Goal: Task Accomplishment & Management: Use online tool/utility

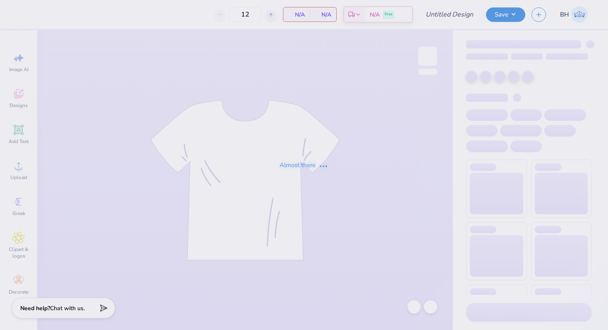
type input "Anchor tank"
type input "20"
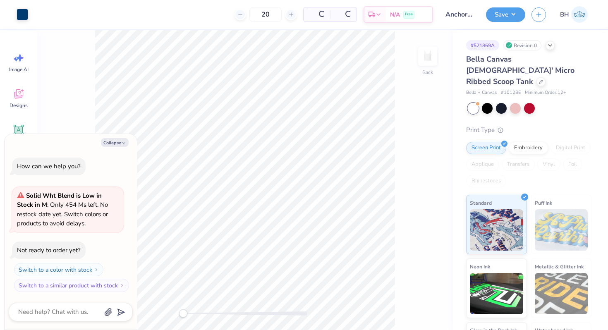
type textarea "x"
click at [255, 11] on input "20" at bounding box center [238, 14] width 32 height 15
type input "256"
type textarea "x"
type input "25"
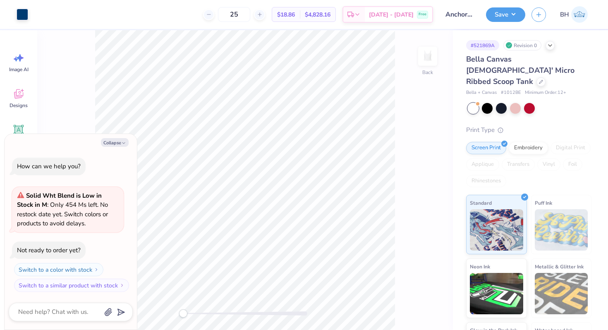
type textarea "x"
type input "25"
click at [536, 76] on div at bounding box center [540, 80] width 9 height 9
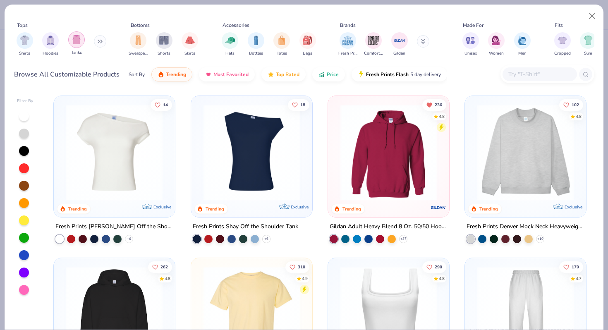
click at [83, 43] on div "Tanks" at bounding box center [76, 43] width 17 height 24
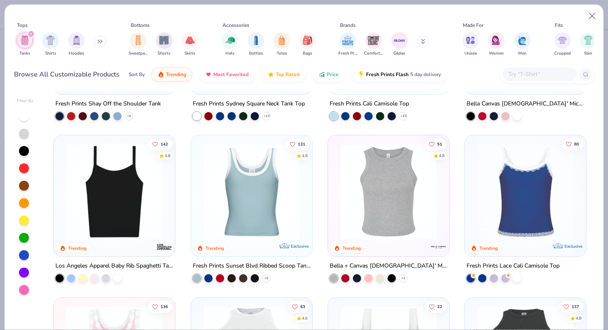
scroll to position [148, 0]
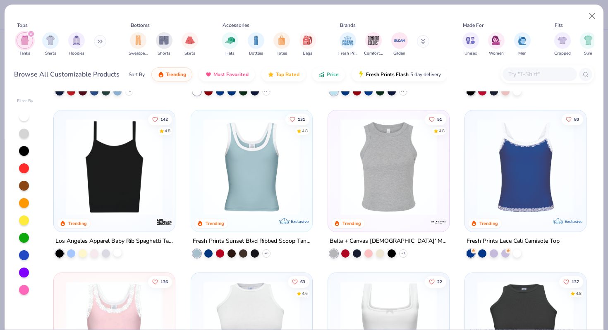
click at [119, 254] on div at bounding box center [117, 252] width 8 height 8
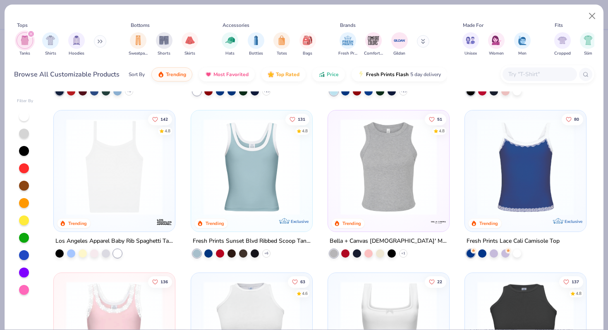
click at [135, 185] on img at bounding box center [114, 167] width 105 height 96
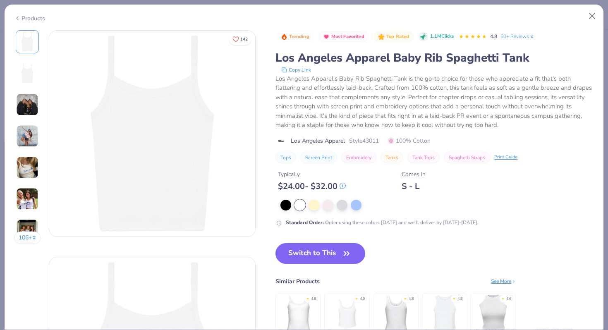
click at [34, 140] on img at bounding box center [27, 136] width 22 height 22
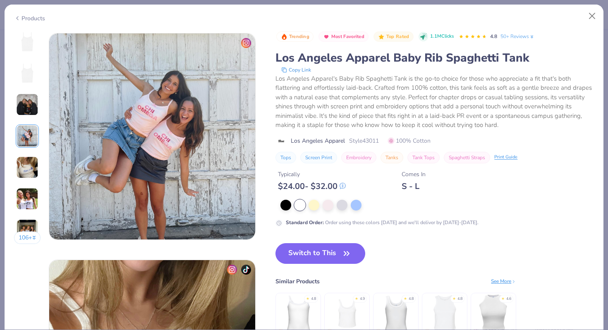
scroll to position [679, 0]
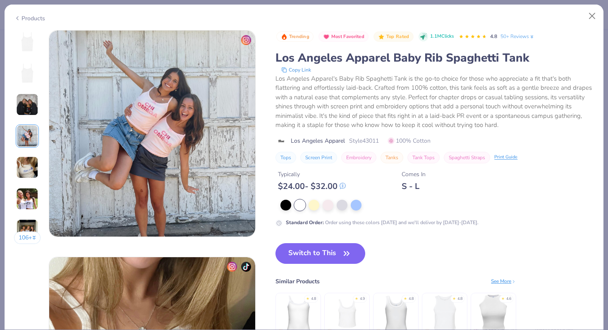
click at [20, 24] on div "Products" at bounding box center [304, 15] width 598 height 21
click at [31, 15] on div "Products" at bounding box center [29, 18] width 31 height 9
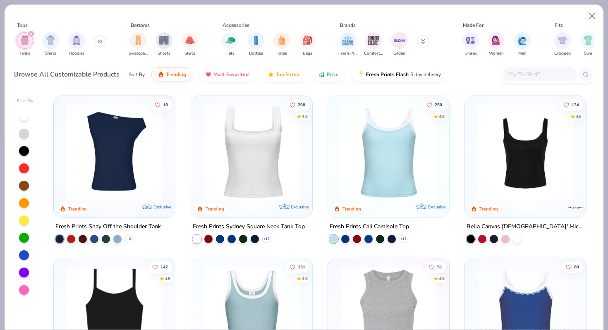
click at [406, 235] on div "+ 15" at bounding box center [368, 239] width 78 height 8
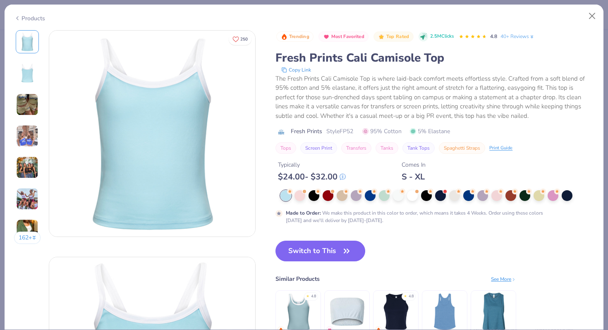
click at [27, 111] on img at bounding box center [27, 104] width 22 height 22
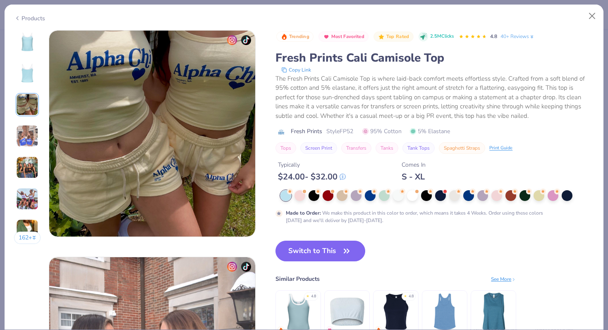
click at [28, 129] on img at bounding box center [27, 136] width 22 height 22
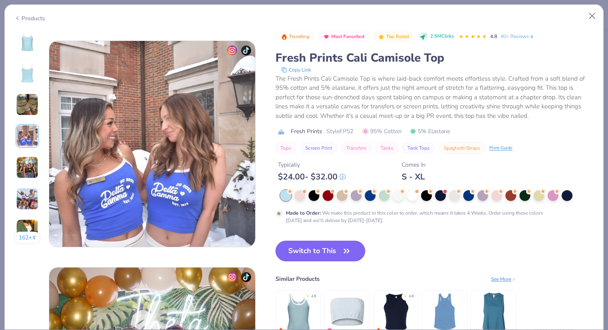
scroll to position [679, 0]
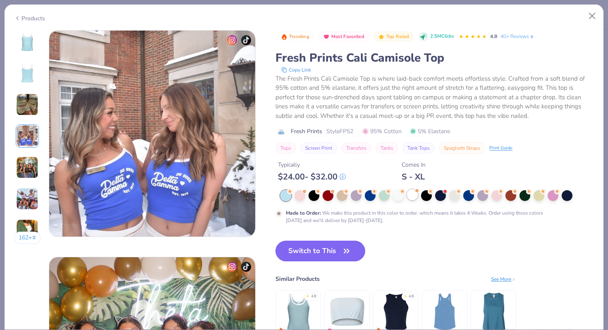
click at [415, 194] on div at bounding box center [412, 194] width 11 height 11
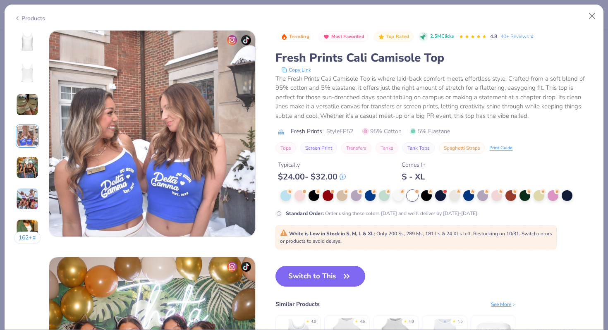
click at [31, 52] on div at bounding box center [27, 41] width 23 height 23
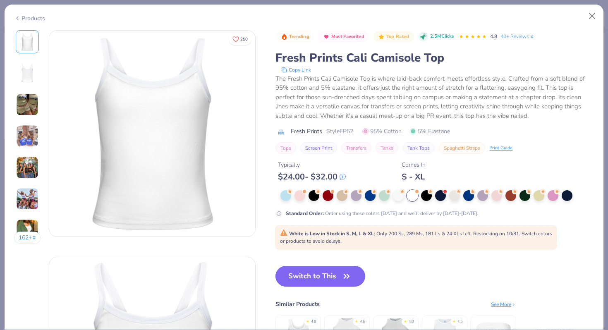
click at [298, 277] on button "Switch to This" at bounding box center [320, 276] width 90 height 21
type textarea "x"
type input "50"
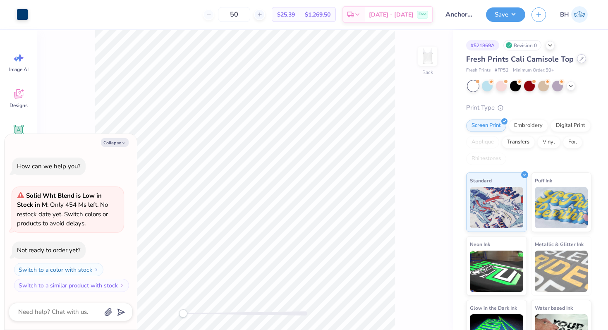
click at [579, 57] on icon at bounding box center [581, 59] width 4 height 4
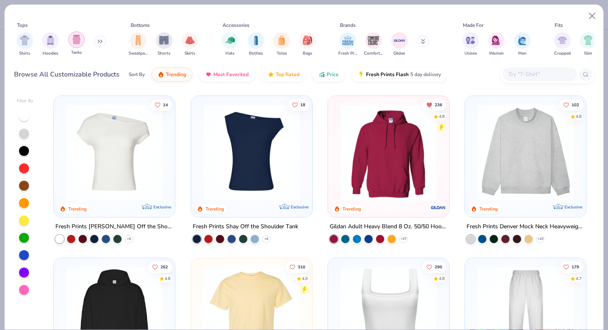
click at [76, 41] on img "filter for Tanks" at bounding box center [76, 40] width 9 height 10
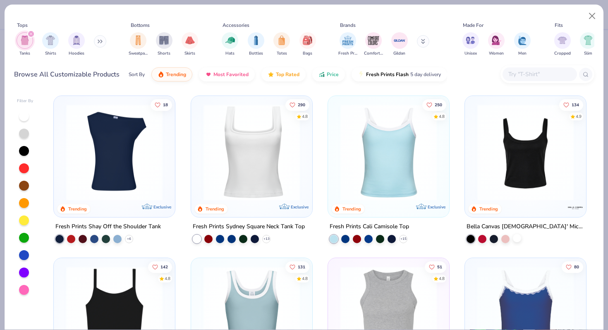
click at [518, 238] on div at bounding box center [516, 238] width 8 height 8
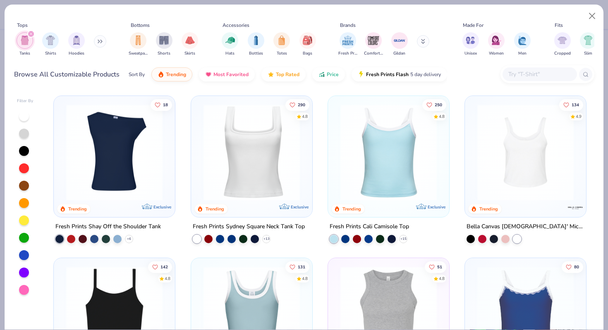
click at [514, 160] on img at bounding box center [525, 152] width 105 height 96
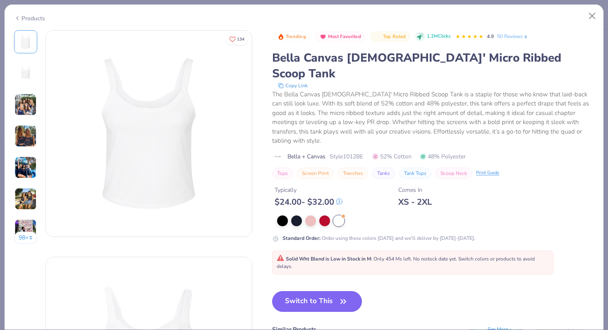
click at [314, 291] on button "Switch to This" at bounding box center [317, 301] width 90 height 21
type textarea "x"
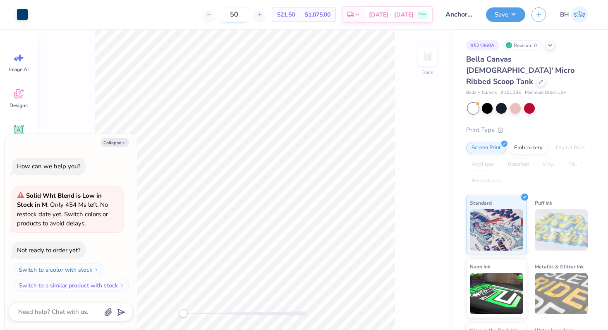
drag, startPoint x: 253, startPoint y: 14, endPoint x: 238, endPoint y: 14, distance: 14.9
click at [238, 14] on input "50" at bounding box center [234, 14] width 32 height 15
type input "24"
type textarea "x"
type input "24"
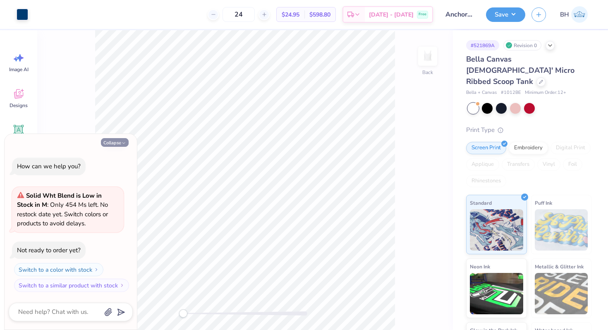
click at [120, 145] on button "Collapse" at bounding box center [115, 142] width 28 height 9
type textarea "x"
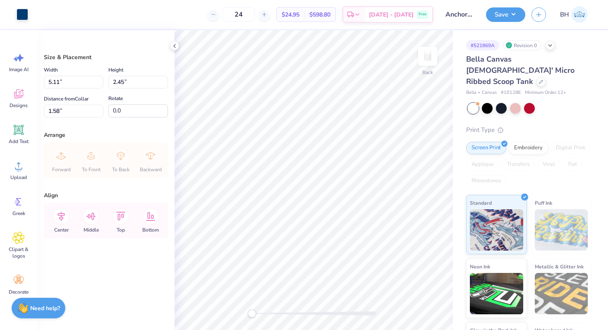
type input "2.00"
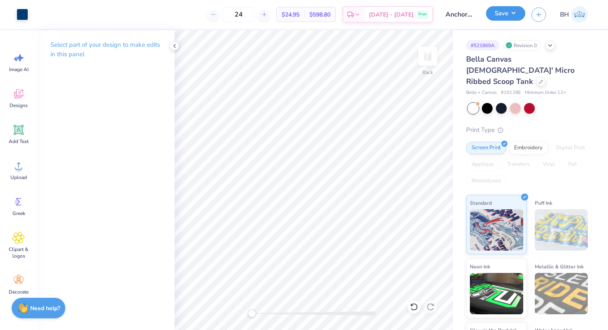
click at [503, 16] on button "Save" at bounding box center [505, 13] width 39 height 14
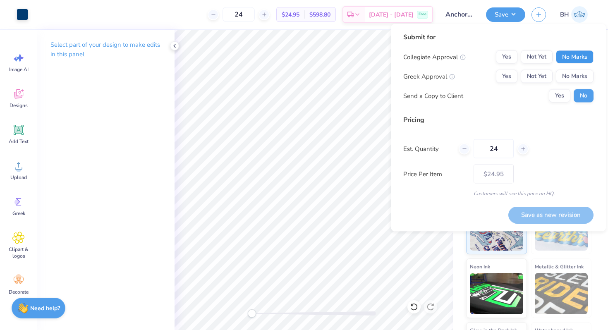
click at [574, 55] on button "No Marks" at bounding box center [574, 56] width 38 height 13
click at [508, 73] on button "Yes" at bounding box center [506, 76] width 21 height 13
click at [527, 207] on button "Save as new revision" at bounding box center [550, 214] width 85 height 17
type input "$24.95"
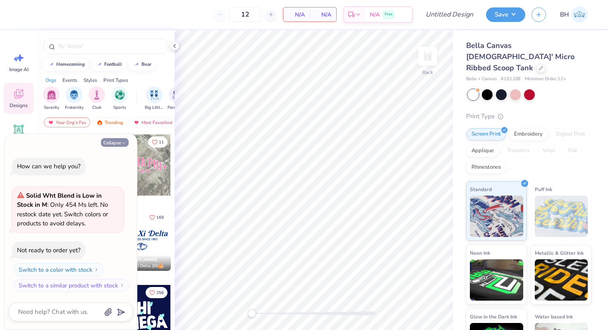
click at [119, 141] on button "Collapse" at bounding box center [115, 142] width 28 height 9
type textarea "x"
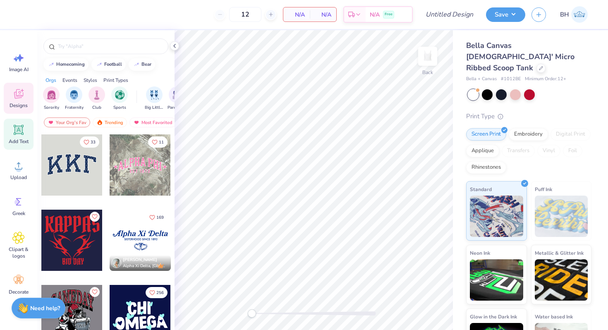
click at [24, 140] on span "Add Text" at bounding box center [19, 141] width 20 height 7
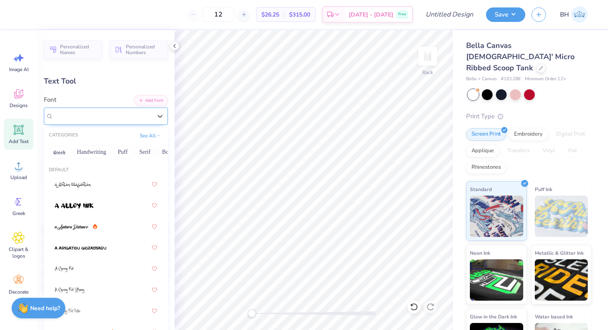
click at [119, 115] on div "Super Dream" at bounding box center [102, 116] width 100 height 13
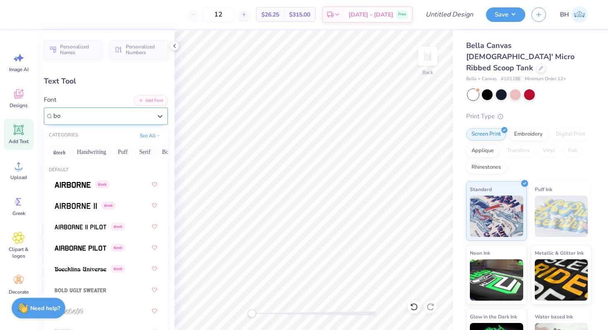
type input "b"
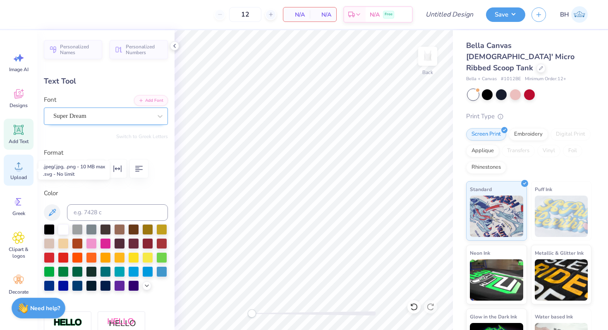
click at [29, 174] on div "Upload" at bounding box center [19, 170] width 30 height 31
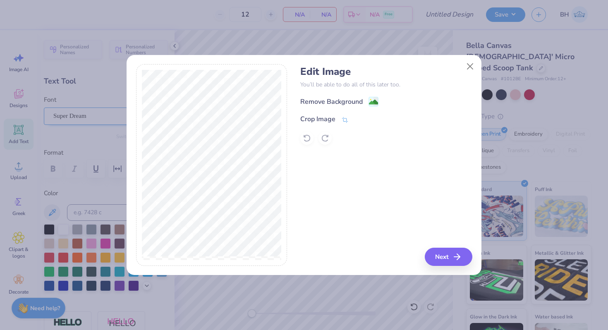
click at [328, 94] on div "Edit Image You’ll be able to do all of this later too. Remove Background Crop I…" at bounding box center [386, 105] width 172 height 79
click at [327, 98] on div "Remove Background" at bounding box center [331, 103] width 62 height 10
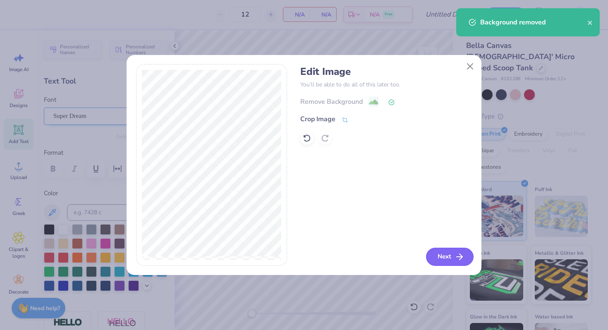
click at [438, 253] on button "Next" at bounding box center [450, 257] width 48 height 18
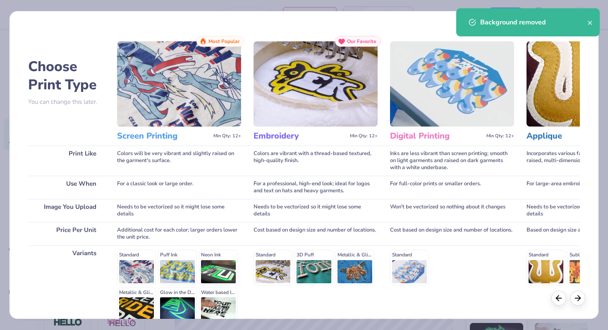
scroll to position [82, 0]
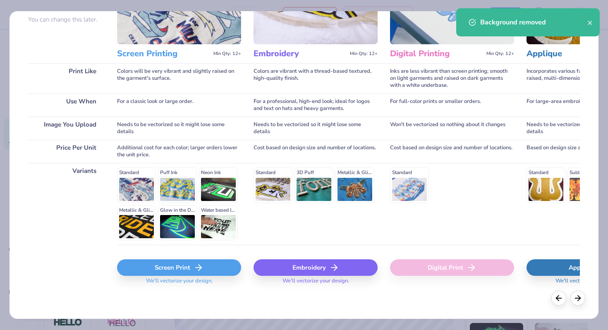
click at [149, 280] on span "We'll vectorize your design." at bounding box center [179, 283] width 73 height 12
click at [149, 270] on div "Screen Print" at bounding box center [179, 267] width 124 height 17
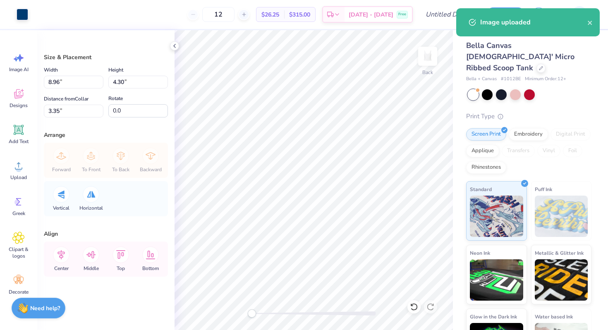
type input "3.69"
type input "1.77"
type input "5.88"
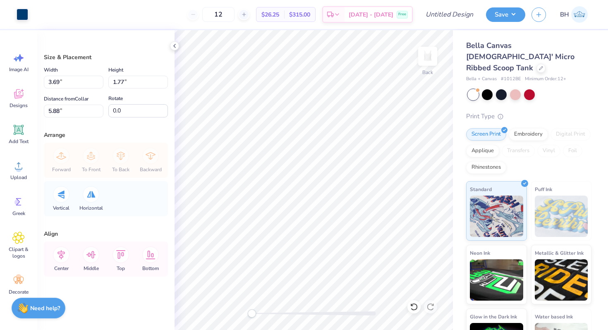
type input "5.11"
type input "2.45"
type input "5.20"
click at [19, 17] on div at bounding box center [23, 14] width 12 height 12
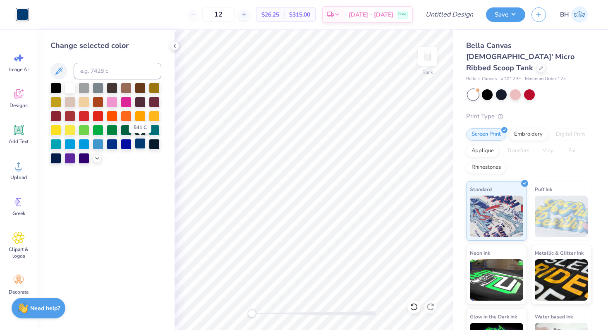
click at [137, 143] on div at bounding box center [140, 143] width 11 height 11
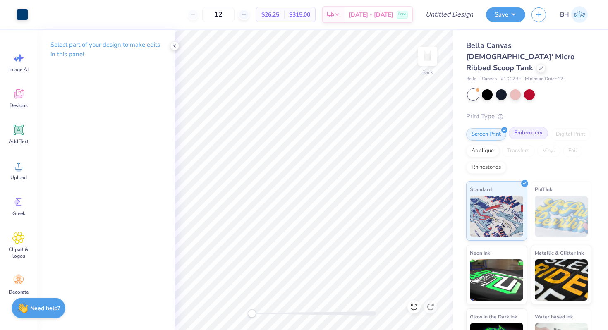
click at [520, 127] on div "Embroidery" at bounding box center [527, 133] width 39 height 12
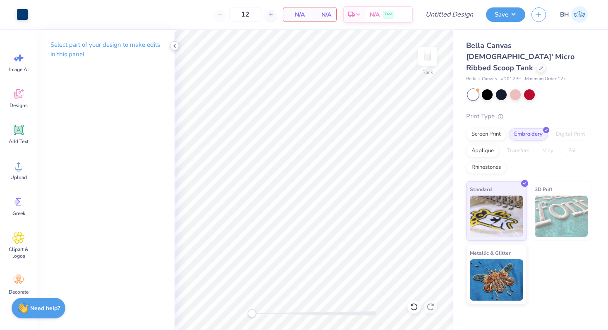
click at [176, 45] on icon at bounding box center [174, 46] width 7 height 7
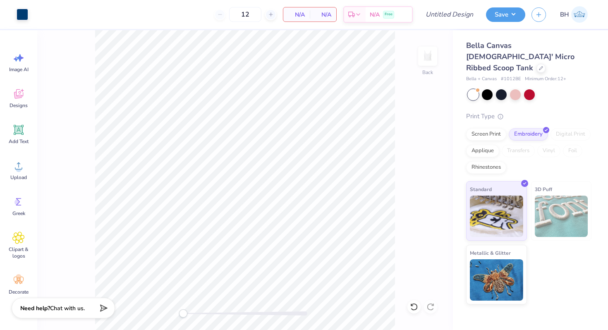
click at [494, 113] on div "Print Type Screen Print Embroidery Digital Print Applique Transfers Vinyl Foil …" at bounding box center [528, 208] width 125 height 193
click at [491, 127] on div "Screen Print" at bounding box center [486, 133] width 40 height 12
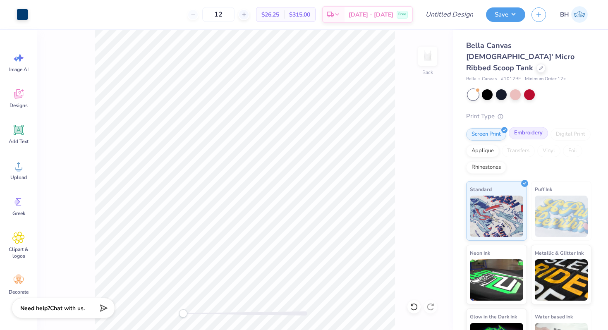
click at [526, 127] on div "Embroidery" at bounding box center [527, 133] width 39 height 12
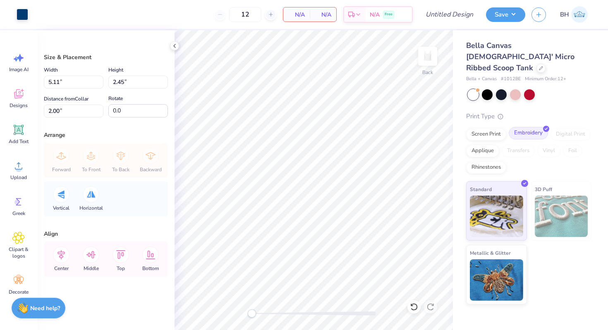
click at [529, 127] on div "Embroidery" at bounding box center [527, 133] width 39 height 12
click at [302, 14] on span "N/A" at bounding box center [296, 14] width 17 height 9
click at [274, 14] on div at bounding box center [270, 14] width 11 height 11
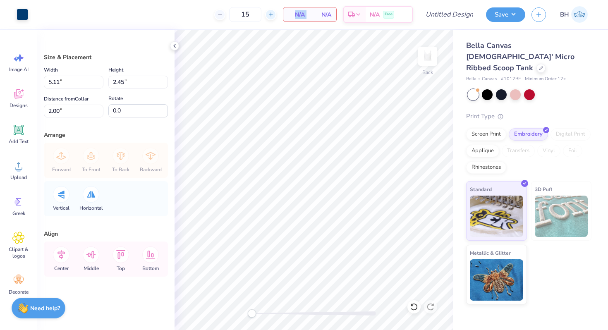
click at [274, 14] on div at bounding box center [270, 14] width 11 height 11
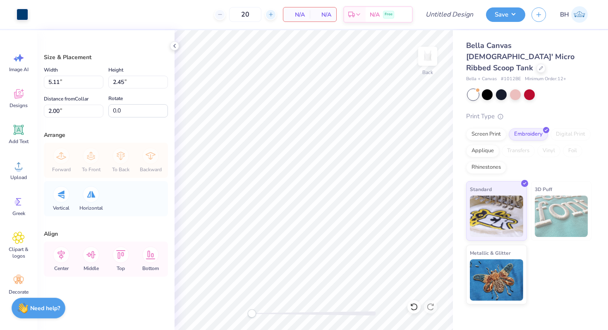
click at [271, 15] on icon at bounding box center [271, 15] width 6 height 6
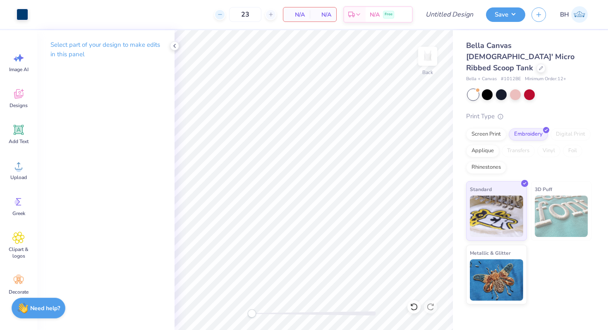
click at [221, 15] on icon at bounding box center [220, 15] width 6 height 6
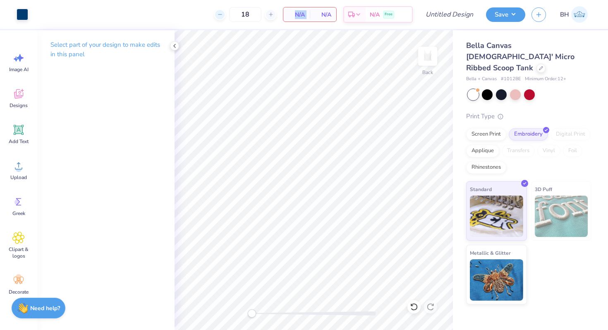
click at [221, 15] on icon at bounding box center [220, 15] width 6 height 6
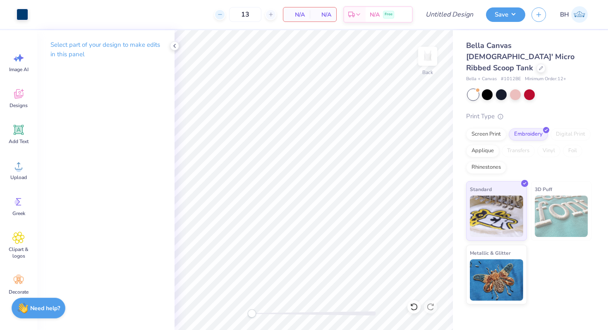
click at [222, 17] on icon at bounding box center [220, 15] width 6 height 6
click at [482, 127] on div "Screen Print" at bounding box center [486, 133] width 40 height 12
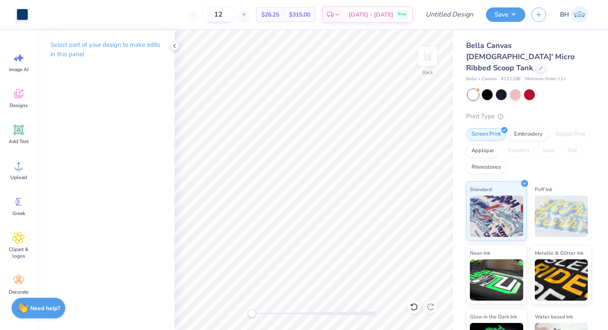
drag, startPoint x: 240, startPoint y: 18, endPoint x: 223, endPoint y: 18, distance: 16.5
click at [223, 18] on input "12" at bounding box center [218, 14] width 32 height 15
type input "24"
click at [177, 43] on icon at bounding box center [174, 46] width 7 height 7
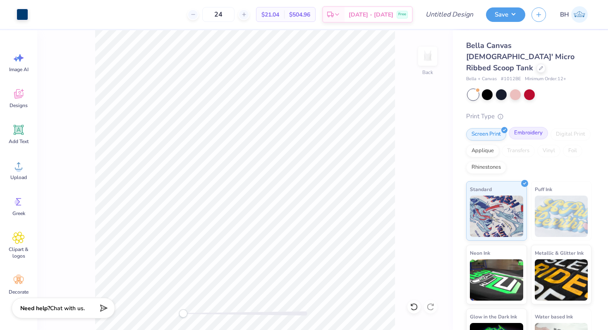
click at [531, 127] on div "Embroidery" at bounding box center [527, 133] width 39 height 12
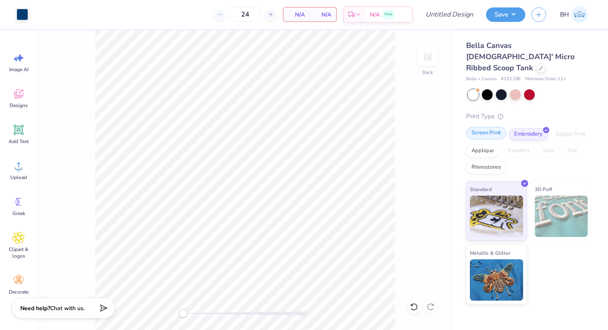
click at [487, 127] on div "Screen Print" at bounding box center [486, 133] width 40 height 12
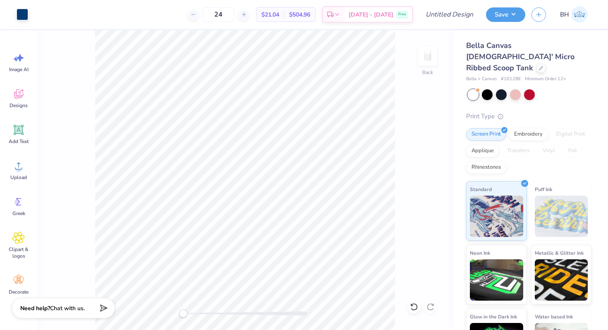
click at [513, 145] on div "Transfers" at bounding box center [517, 151] width 33 height 12
click at [517, 127] on div "Embroidery" at bounding box center [527, 133] width 39 height 12
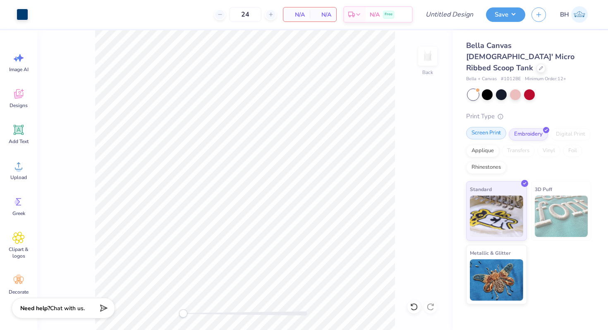
click at [484, 127] on div "Screen Print" at bounding box center [486, 133] width 40 height 12
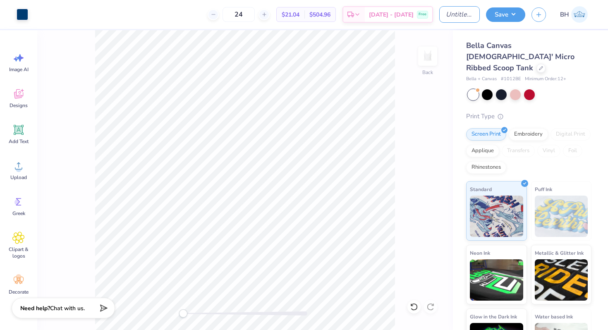
click at [454, 9] on input "Design Title" at bounding box center [459, 14] width 41 height 17
type input "Anchor tank"
click at [502, 14] on button "Save" at bounding box center [505, 13] width 39 height 14
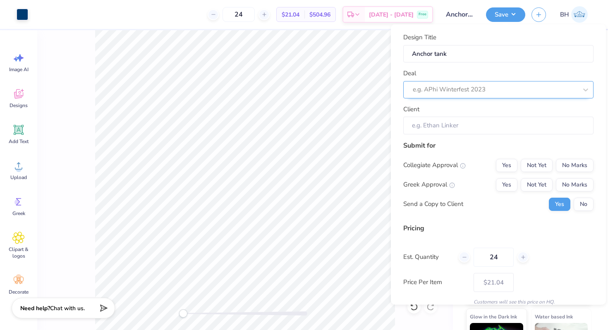
click at [470, 93] on div at bounding box center [494, 89] width 164 height 11
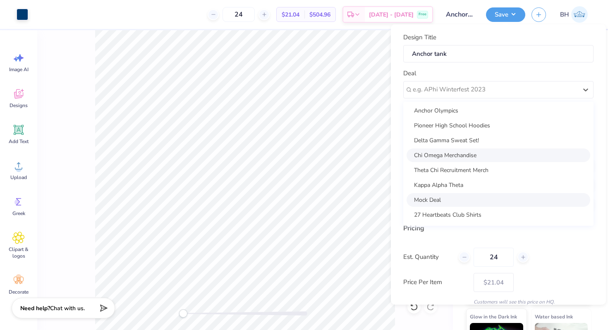
scroll to position [147, 0]
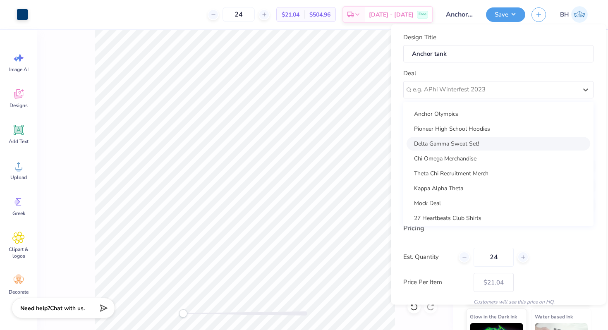
click at [467, 147] on div "Delta Gamma Sweat Set!" at bounding box center [498, 143] width 184 height 14
type input "Bella S Henkels"
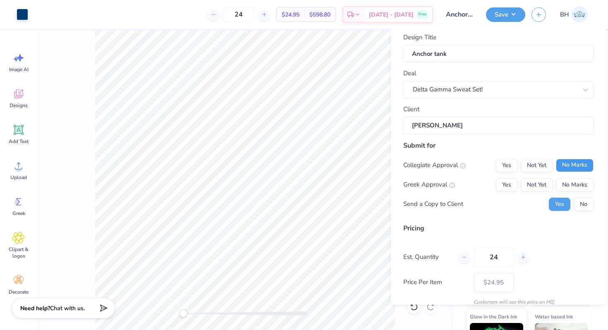
click at [576, 163] on button "No Marks" at bounding box center [574, 164] width 38 height 13
click at [518, 188] on div "Yes Not Yet No Marks" at bounding box center [545, 184] width 98 height 13
click at [512, 186] on button "Yes" at bounding box center [506, 184] width 21 height 13
click at [582, 205] on button "No" at bounding box center [583, 203] width 20 height 13
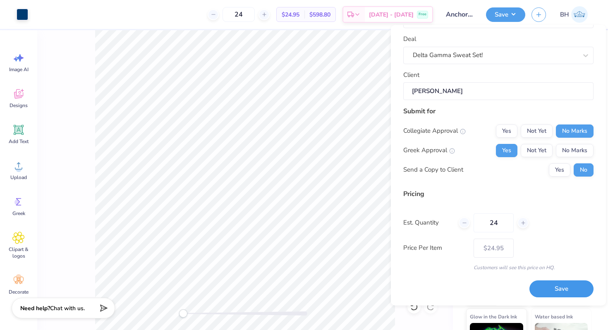
click at [547, 281] on button "Save" at bounding box center [561, 289] width 64 height 17
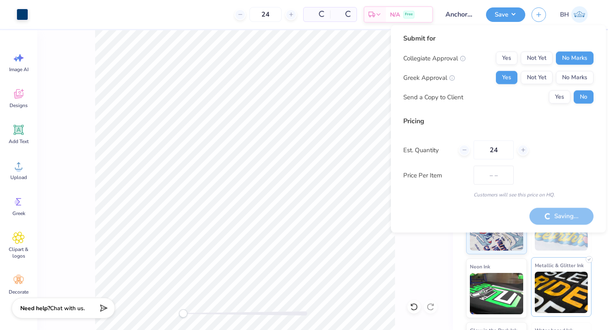
type input "$21.04"
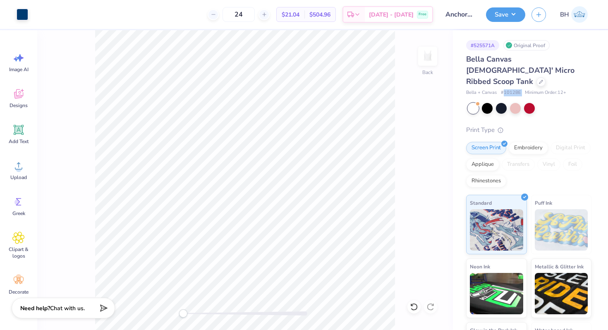
drag, startPoint x: 502, startPoint y: 81, endPoint x: 522, endPoint y: 81, distance: 19.4
click at [522, 89] on div "Bella + Canvas # 1012BE Minimum Order: 12 +" at bounding box center [528, 92] width 125 height 7
copy span "1012BE"
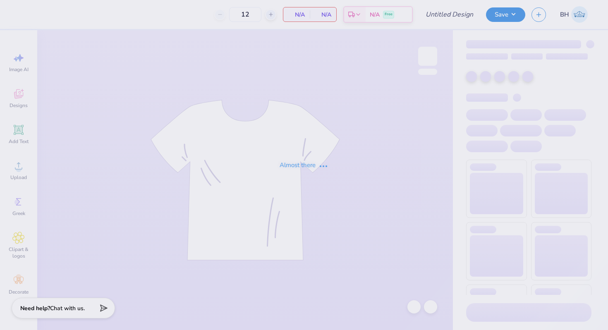
type input "Anchor tank"
type input "24"
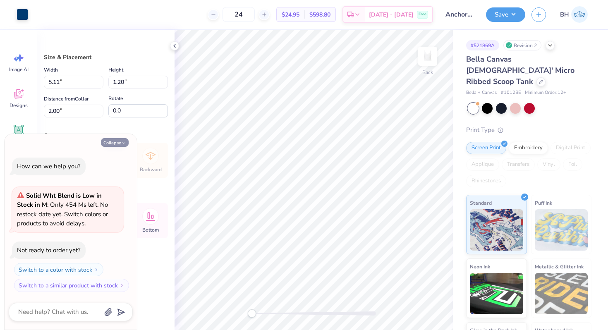
click at [108, 141] on button "Collapse" at bounding box center [115, 142] width 28 height 9
type textarea "x"
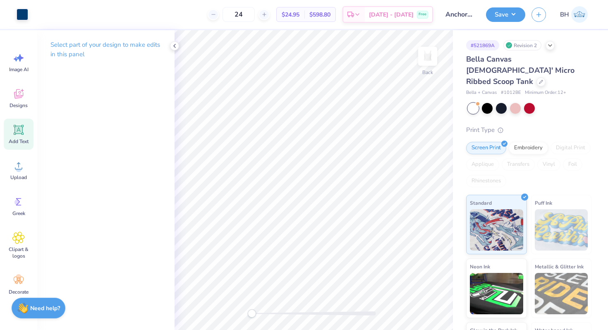
click at [26, 132] on div "Add Text" at bounding box center [19, 134] width 30 height 31
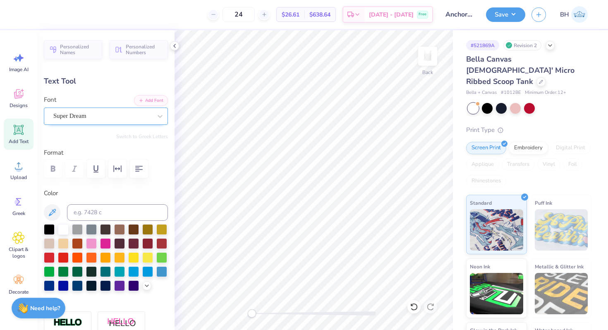
click at [103, 117] on div "Super Dream" at bounding box center [102, 116] width 100 height 13
type input "0.75"
type input "0.64"
type input "2.10"
type input "1.30"
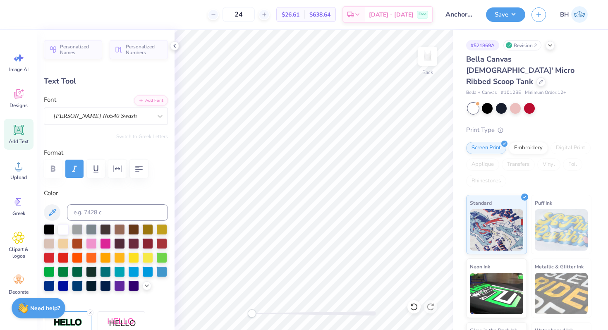
type input "0.59"
type input "2.12"
